Goal: Transaction & Acquisition: Purchase product/service

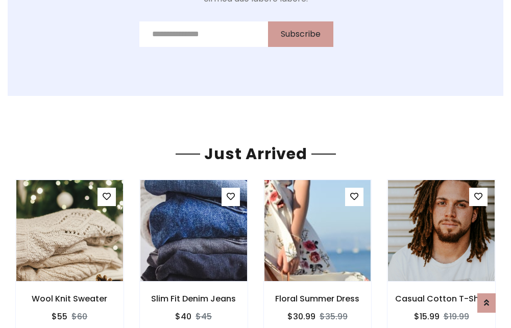
scroll to position [1068, 0]
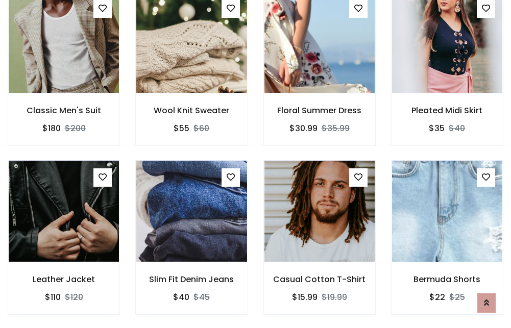
click at [256, 164] on div "Casual Cotton T-Shirt $15.99 $19.99" at bounding box center [320, 244] width 128 height 169
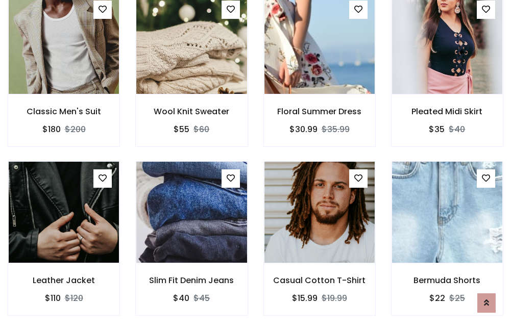
click at [256, 164] on div "Casual Cotton T-Shirt $15.99 $19.99" at bounding box center [320, 245] width 128 height 169
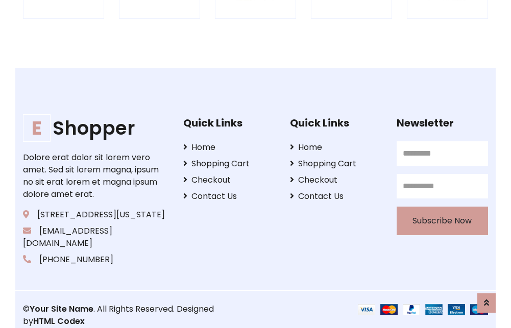
scroll to position [1944, 0]
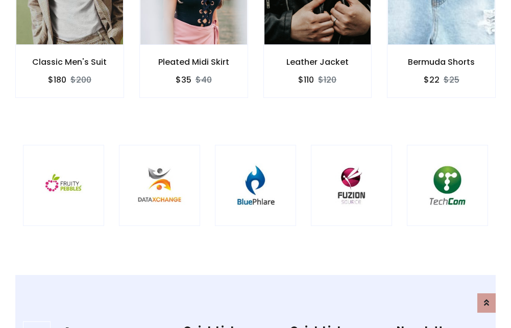
click at [255, 164] on img at bounding box center [256, 186] width 56 height 56
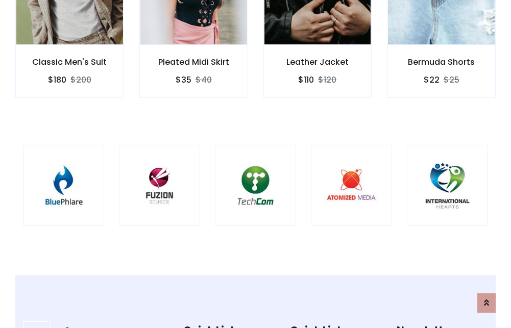
click at [255, 164] on img at bounding box center [256, 186] width 56 height 56
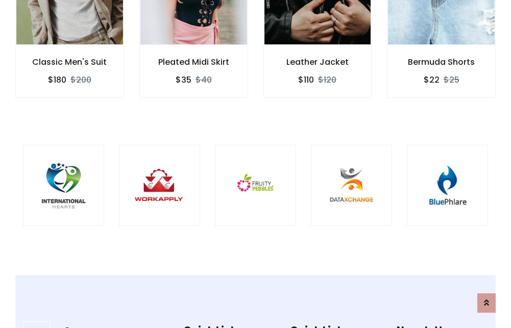
scroll to position [0, 0]
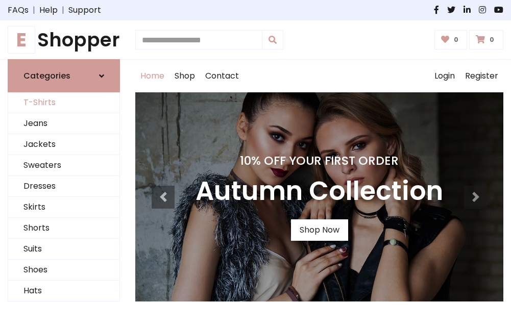
click at [64, 103] on link "T-Shirts" at bounding box center [63, 102] width 111 height 21
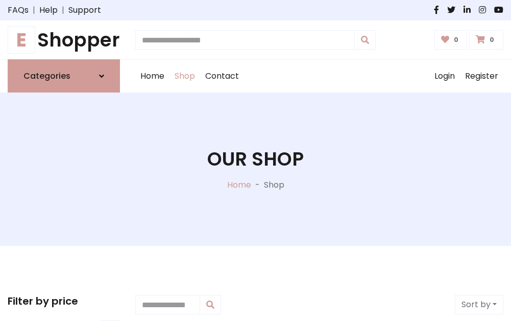
scroll to position [410, 0]
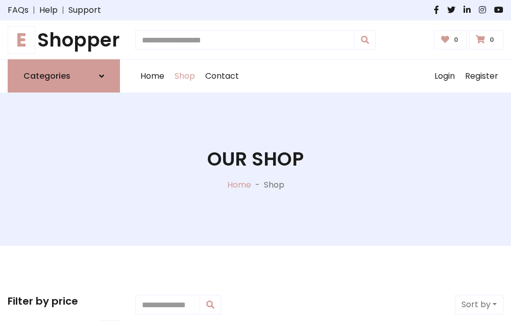
click at [64, 40] on h1 "E Shopper" at bounding box center [64, 40] width 112 height 22
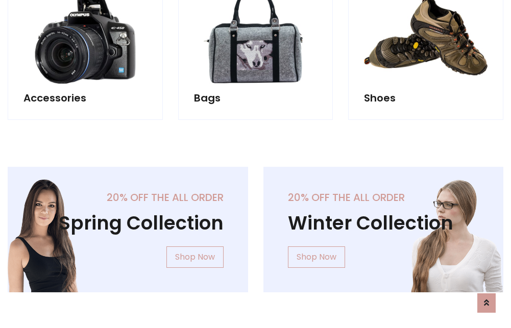
scroll to position [992, 0]
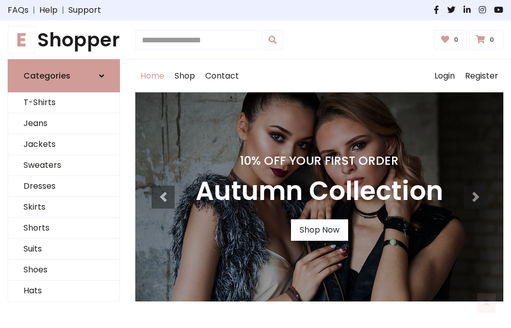
scroll to position [335, 0]
